Goal: Information Seeking & Learning: Learn about a topic

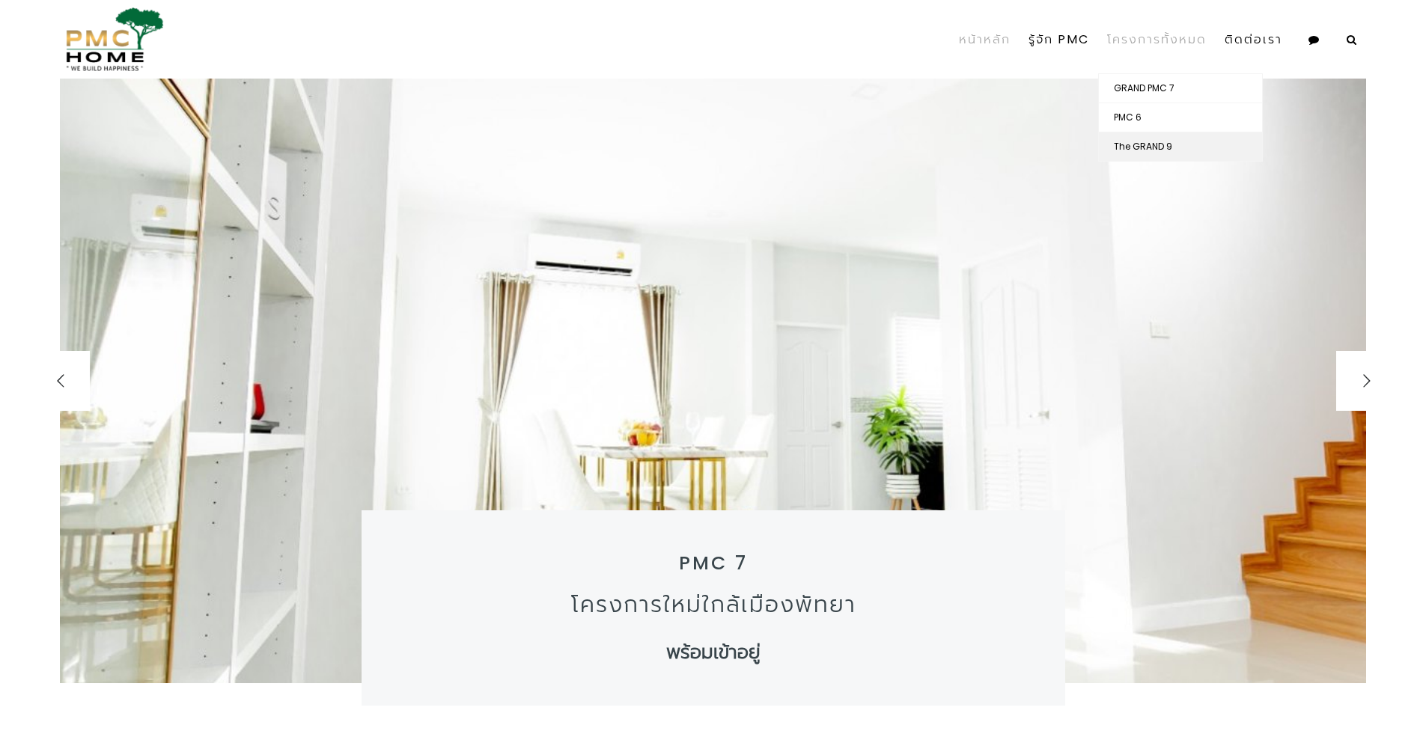
click at [1150, 135] on link "The GRAND 9" at bounding box center [1180, 146] width 163 height 28
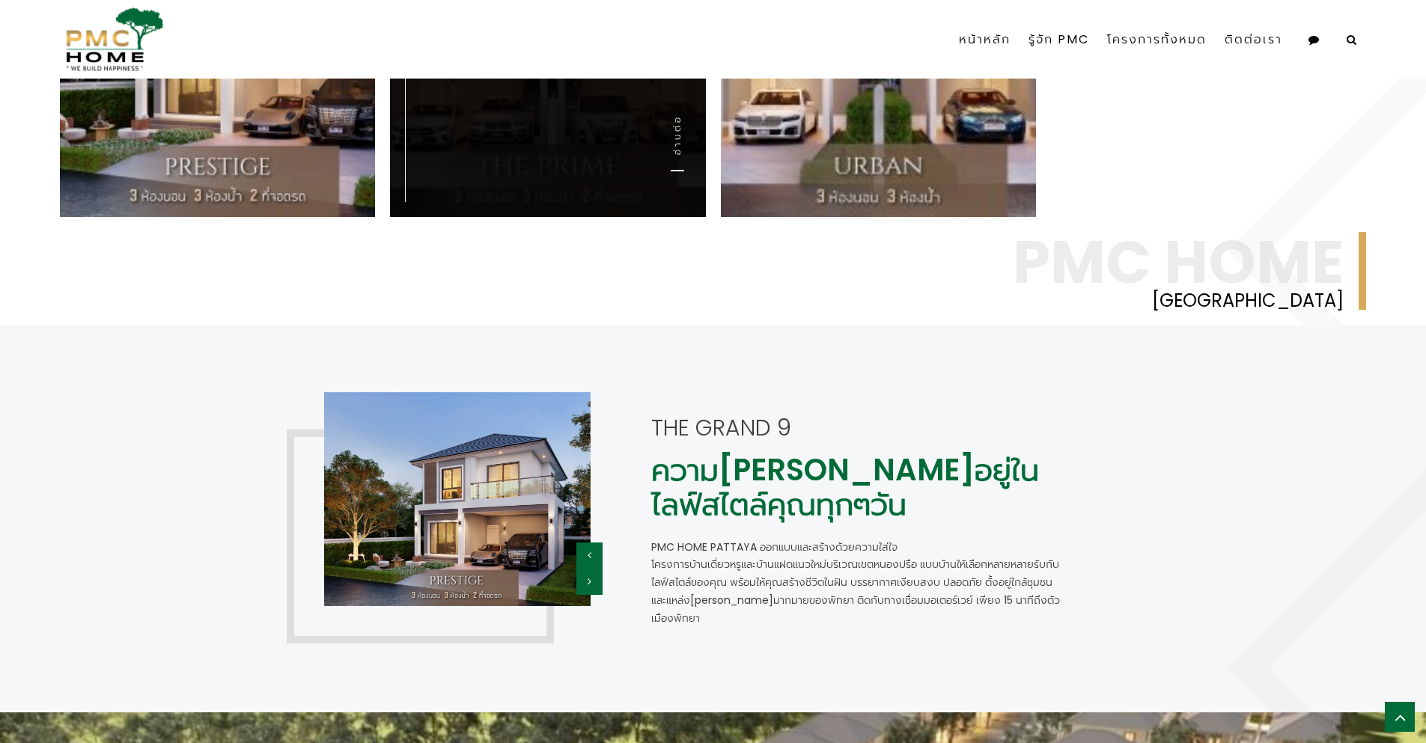
scroll to position [674, 0]
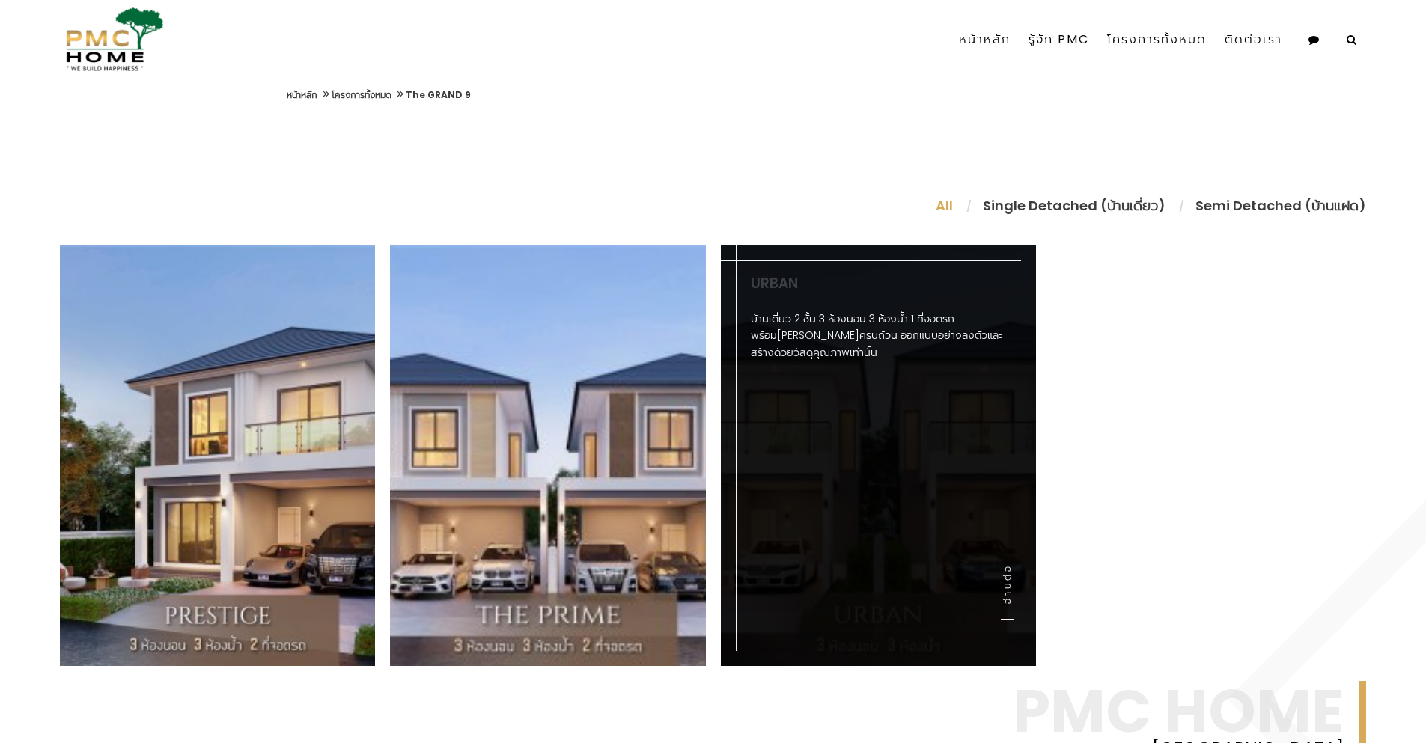
click at [787, 280] on link "Urban" at bounding box center [774, 283] width 47 height 20
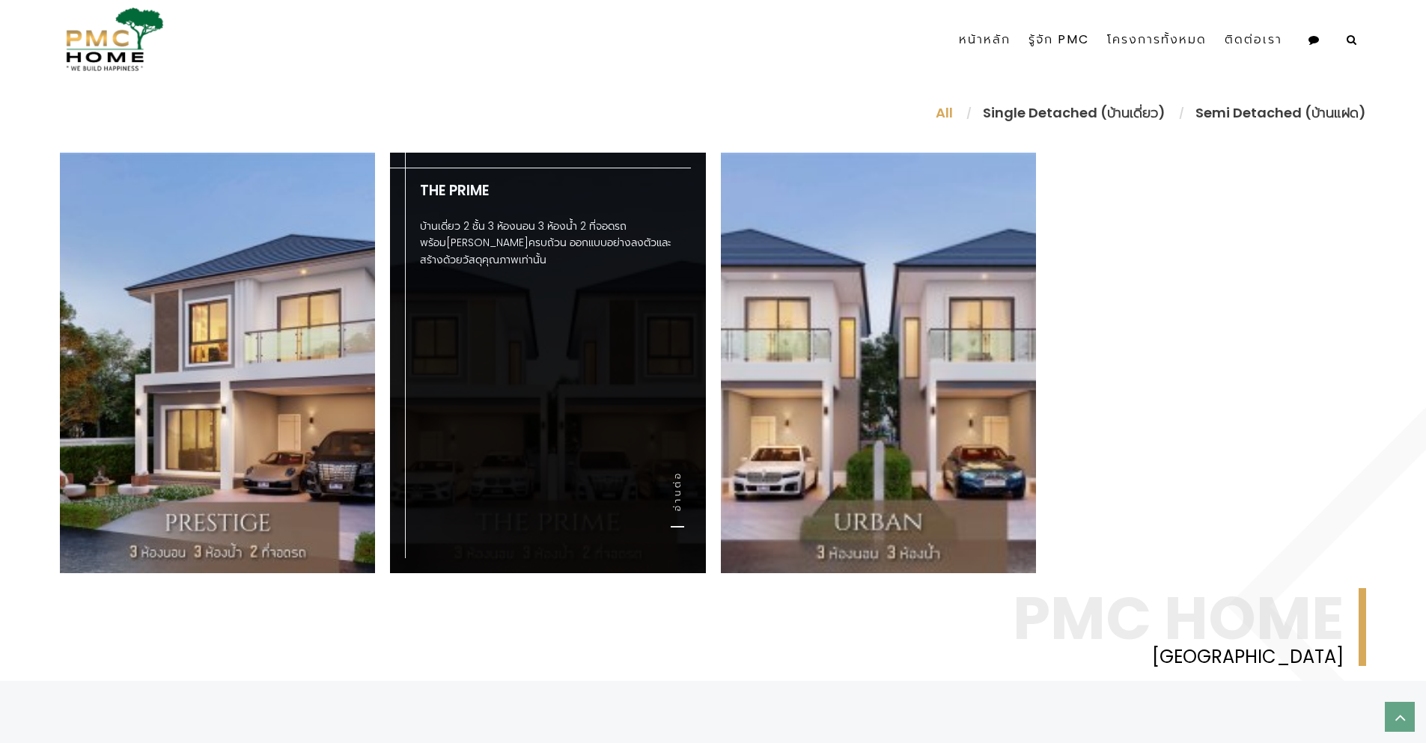
scroll to position [749, 0]
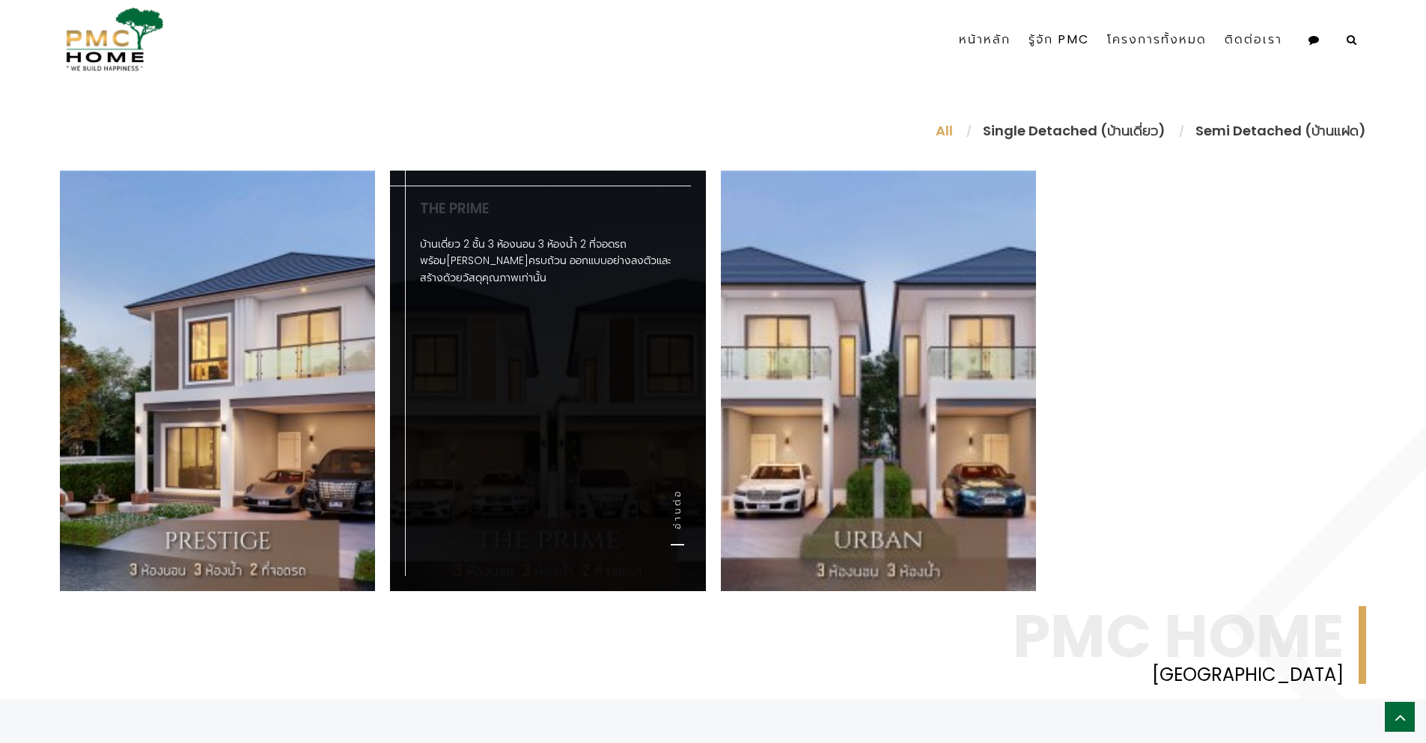
click at [469, 207] on link "The Prime" at bounding box center [455, 208] width 70 height 20
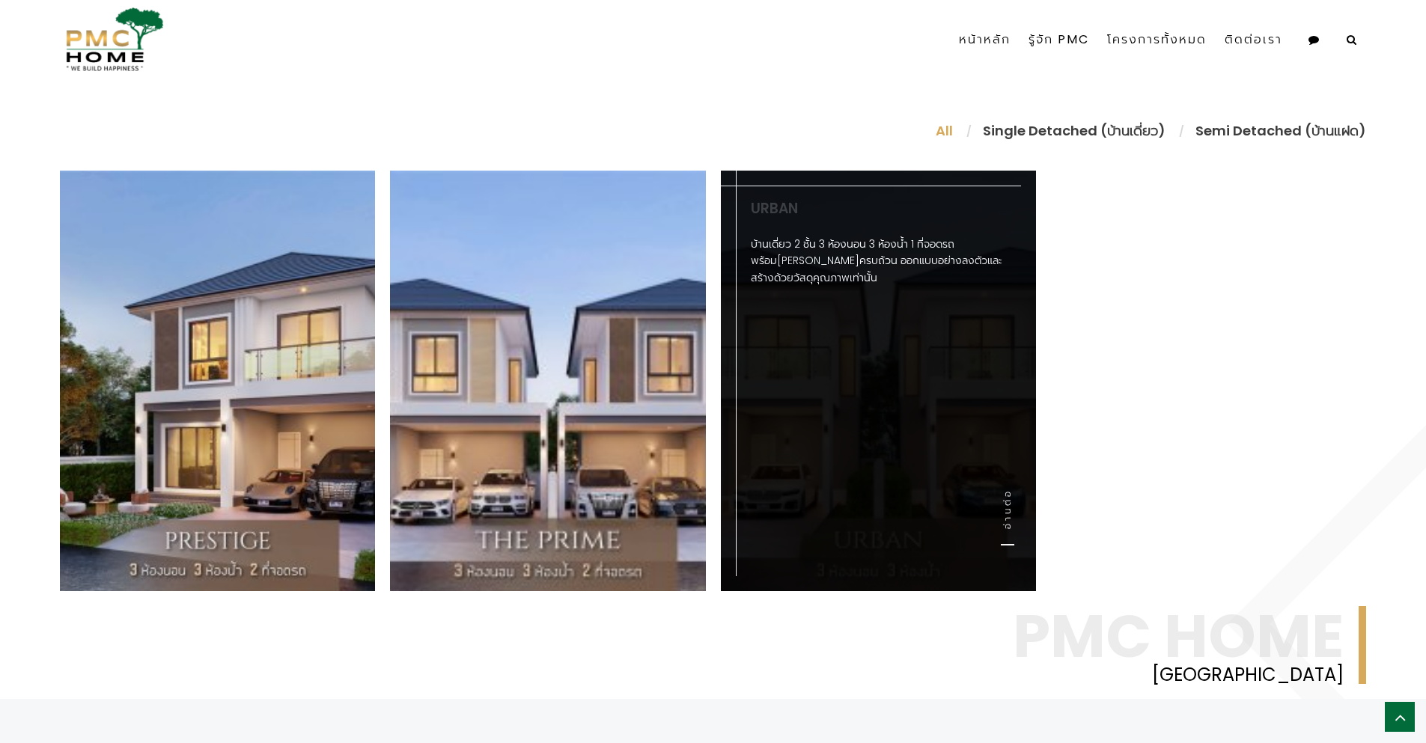
click at [784, 207] on link "Urban" at bounding box center [774, 208] width 47 height 20
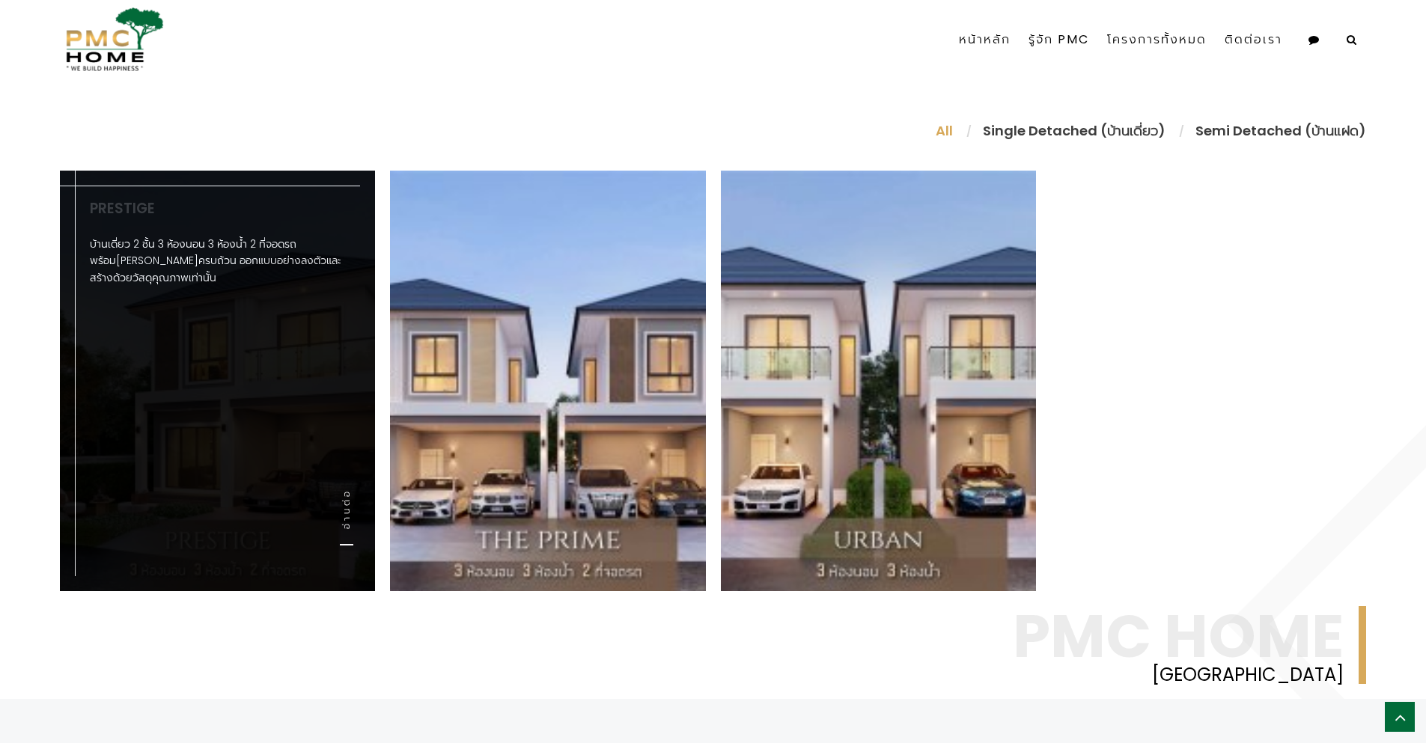
click at [118, 205] on link "Prestige" at bounding box center [122, 208] width 65 height 20
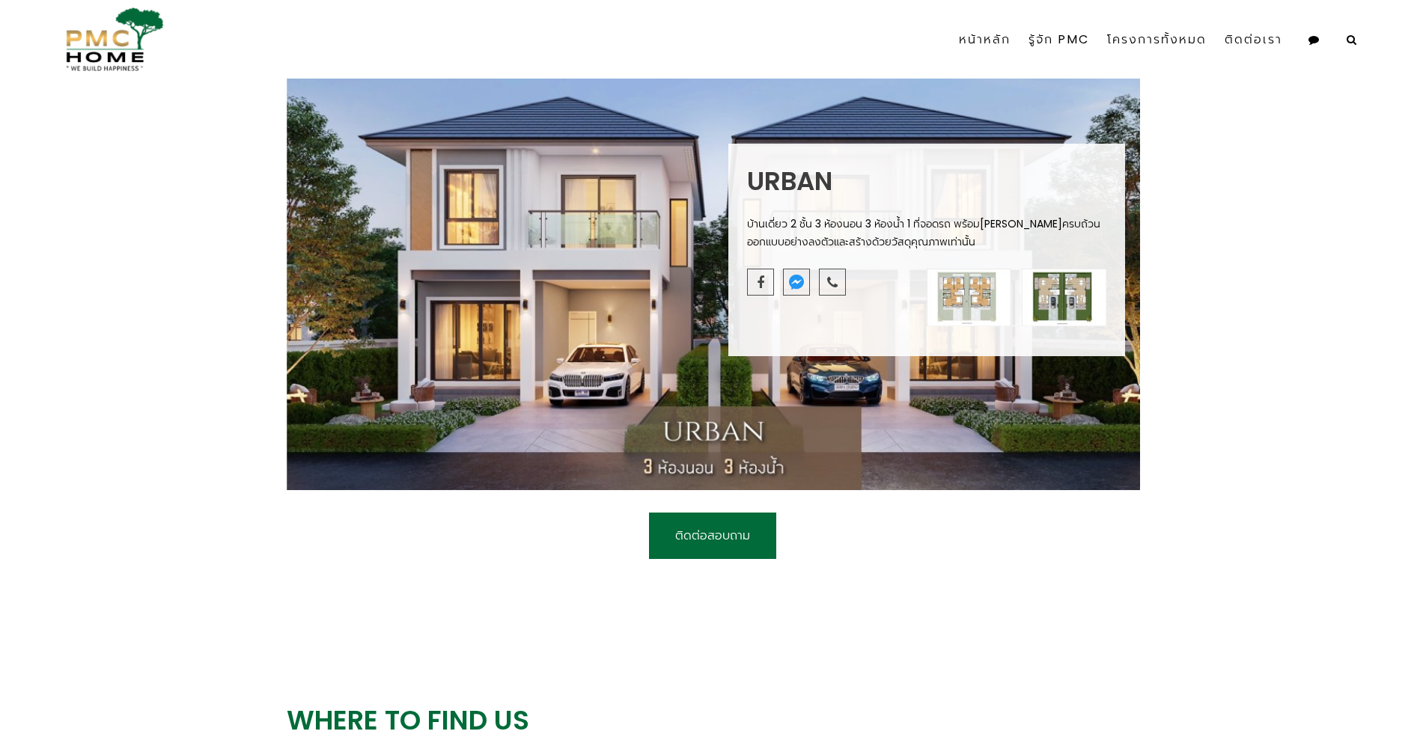
scroll to position [823, 0]
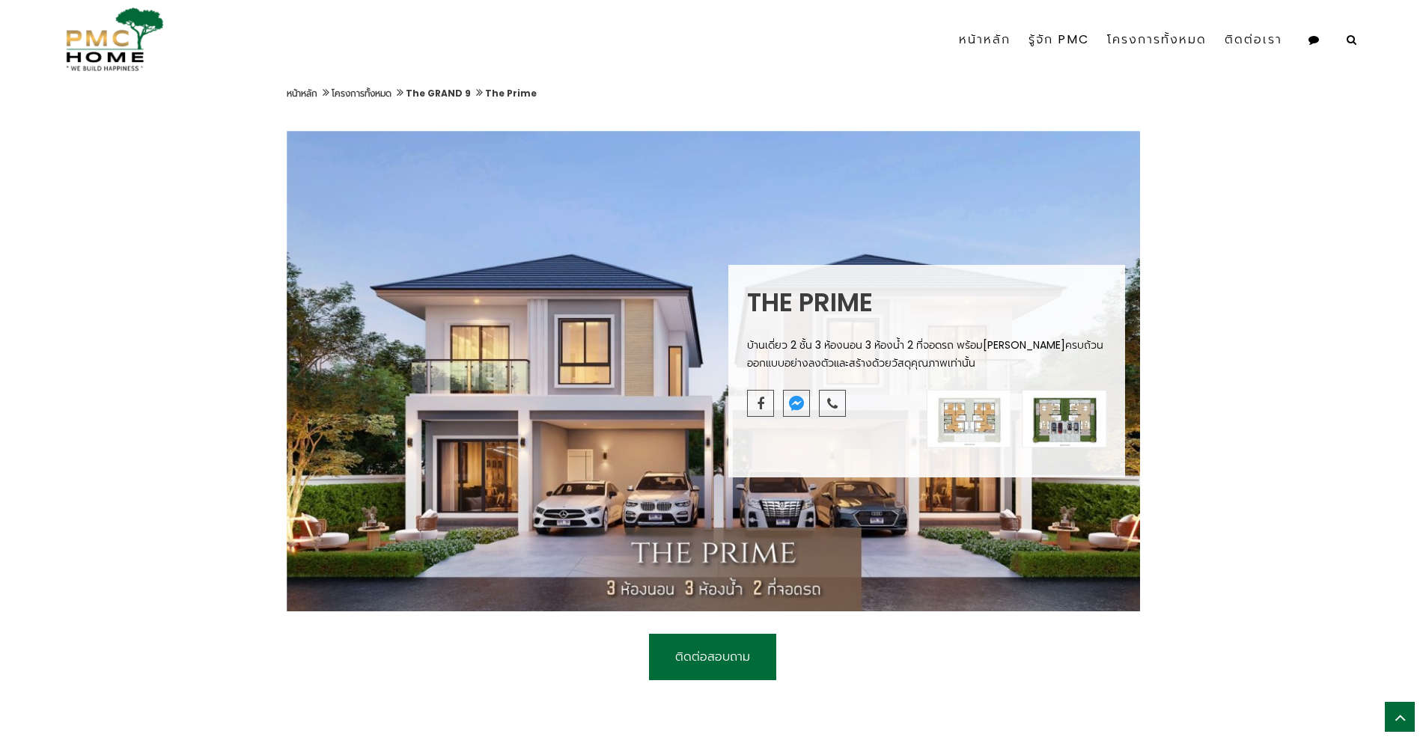
scroll to position [674, 0]
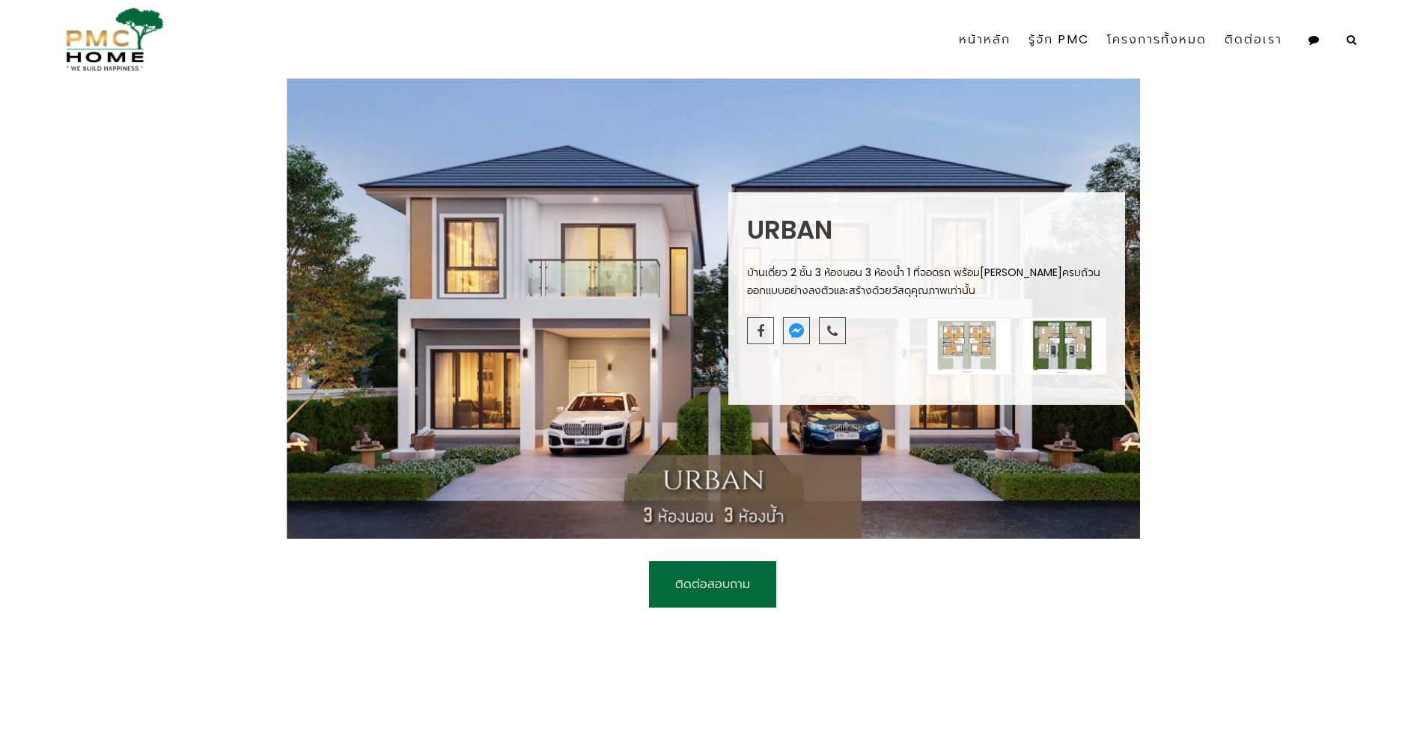
scroll to position [749, 0]
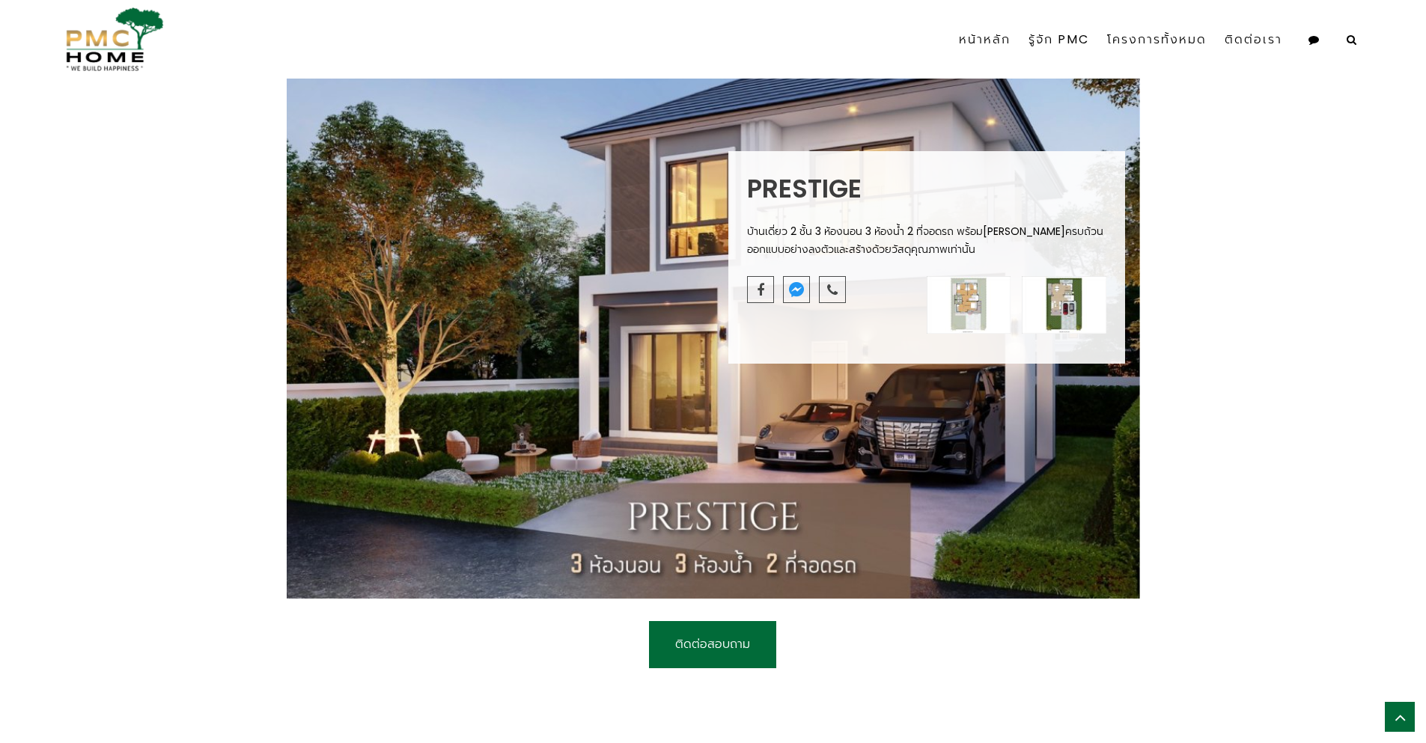
scroll to position [546, 0]
